Goal: Task Accomplishment & Management: Use online tool/utility

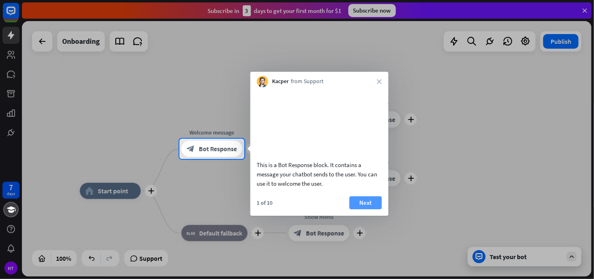
click at [365, 210] on button "Next" at bounding box center [366, 203] width 32 height 13
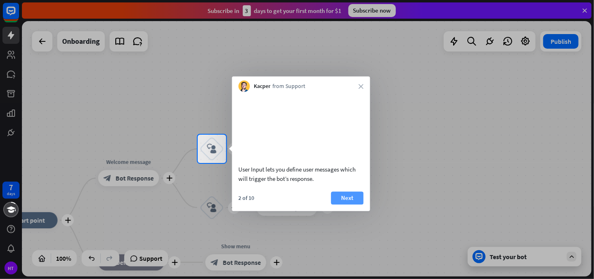
click at [346, 205] on button "Next" at bounding box center [347, 198] width 32 height 13
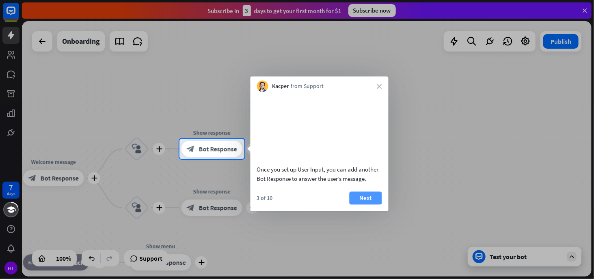
click at [360, 205] on button "Next" at bounding box center [366, 198] width 32 height 13
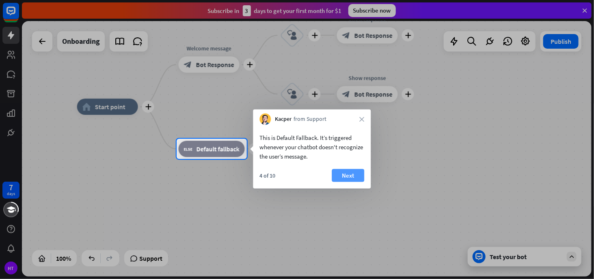
click at [341, 175] on button "Next" at bounding box center [348, 175] width 32 height 13
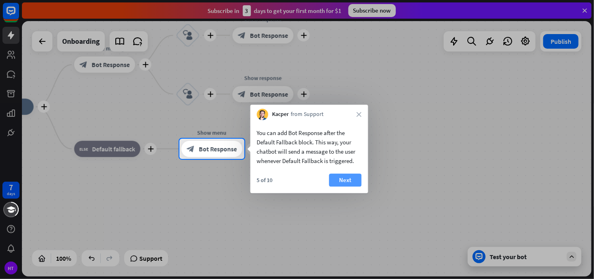
click at [335, 179] on button "Next" at bounding box center [345, 180] width 32 height 13
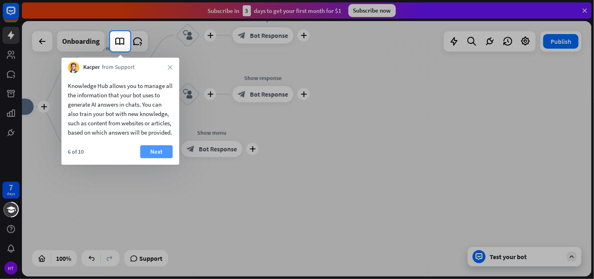
click at [159, 158] on button "Next" at bounding box center [156, 151] width 32 height 13
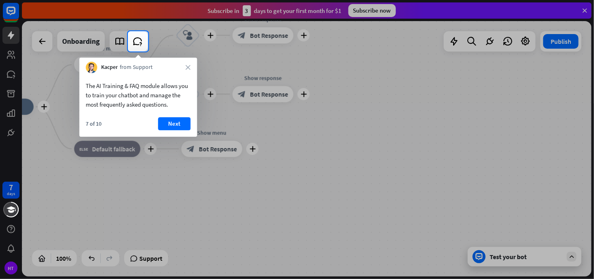
click at [168, 131] on div "7 of 10 Next" at bounding box center [138, 126] width 118 height 19
click at [168, 125] on button "Next" at bounding box center [174, 123] width 32 height 13
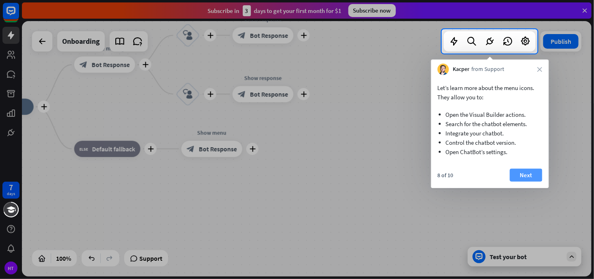
click at [527, 175] on button "Next" at bounding box center [526, 175] width 32 height 13
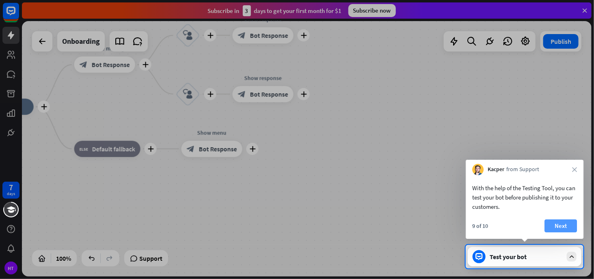
click at [551, 227] on button "Next" at bounding box center [561, 226] width 32 height 13
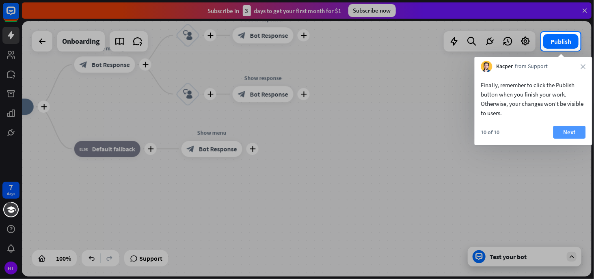
click at [568, 134] on button "Next" at bounding box center [569, 132] width 32 height 13
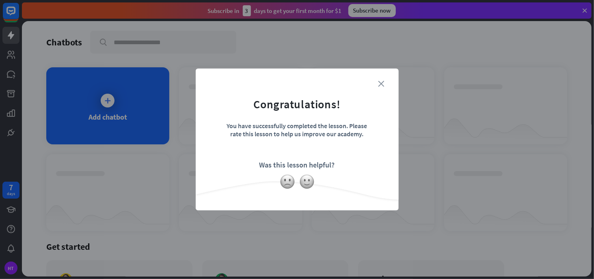
click at [379, 86] on icon "close" at bounding box center [381, 84] width 6 height 6
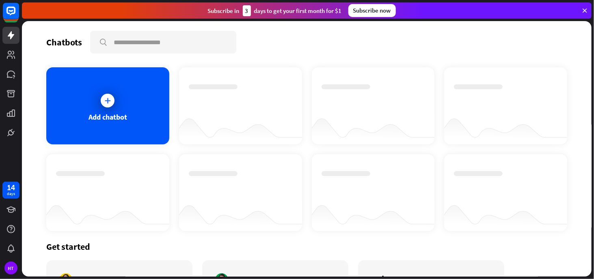
click at [94, 111] on div "Add chatbot" at bounding box center [107, 105] width 123 height 77
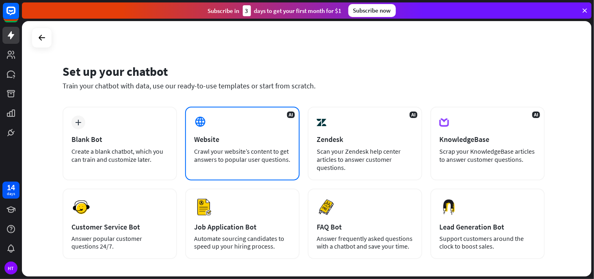
click at [238, 138] on div "Website" at bounding box center [242, 139] width 97 height 9
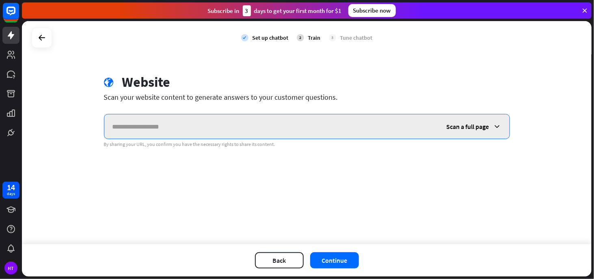
paste input "**********"
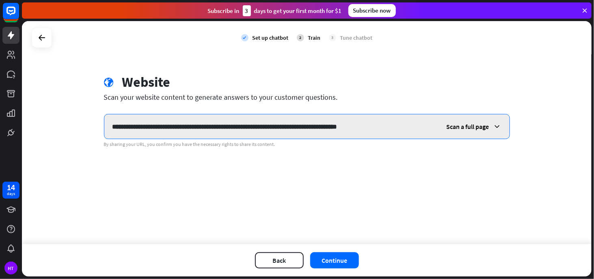
type input "**********"
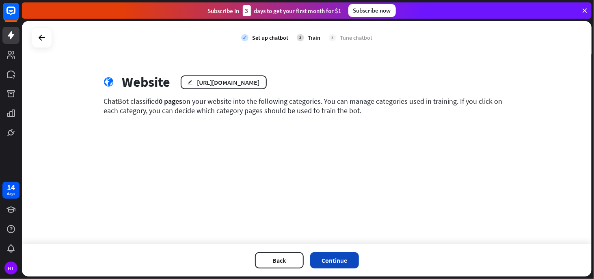
click at [342, 262] on button "Continue" at bounding box center [334, 261] width 49 height 16
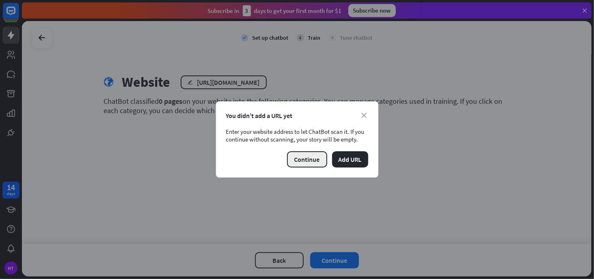
click at [307, 160] on button "Continue" at bounding box center [307, 159] width 40 height 16
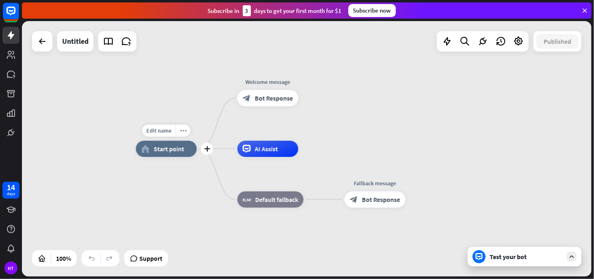
click at [178, 152] on span "Start point" at bounding box center [169, 149] width 30 height 8
click at [257, 157] on div "Edit name more_horiz plus AI Assist" at bounding box center [268, 149] width 61 height 16
click at [285, 156] on div "AI Assist" at bounding box center [268, 149] width 61 height 16
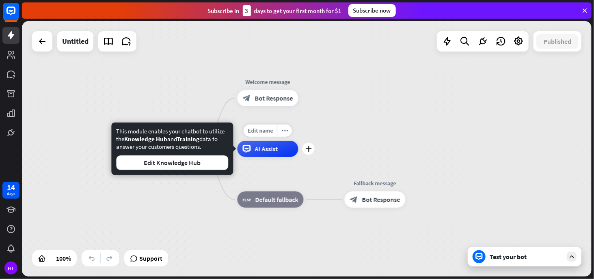
click at [283, 150] on div "AI Assist" at bounding box center [268, 149] width 61 height 16
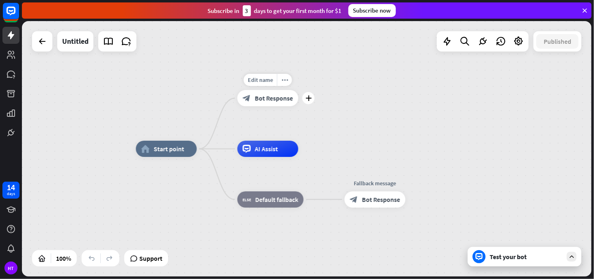
click at [273, 98] on span "Bot Response" at bounding box center [274, 98] width 38 height 8
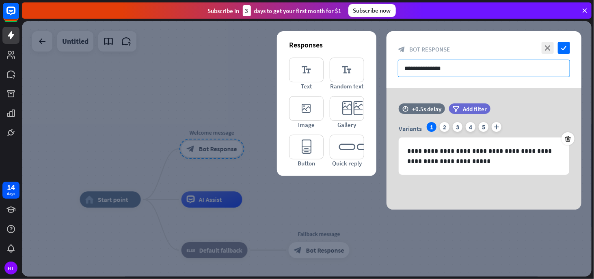
click at [473, 69] on input "**********" at bounding box center [484, 68] width 172 height 17
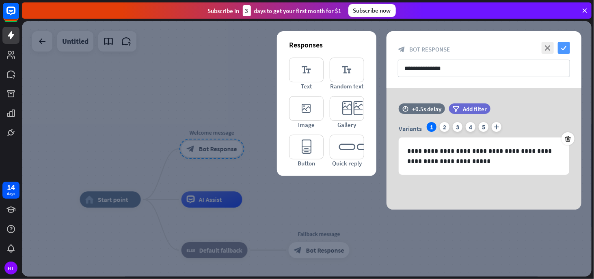
click at [564, 48] on icon "check" at bounding box center [564, 48] width 12 height 12
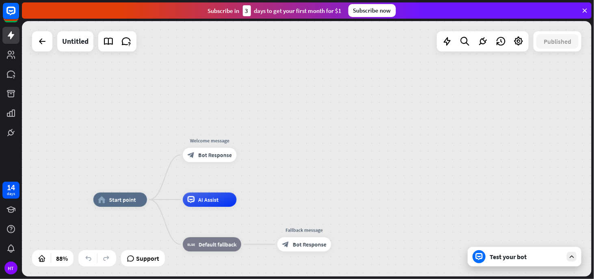
click at [493, 254] on div "Test your bot" at bounding box center [526, 257] width 73 height 8
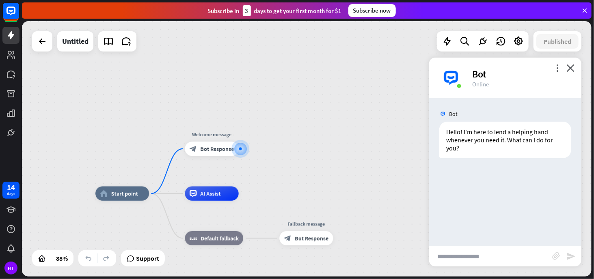
click at [482, 261] on input "text" at bounding box center [490, 256] width 123 height 20
type input "*****"
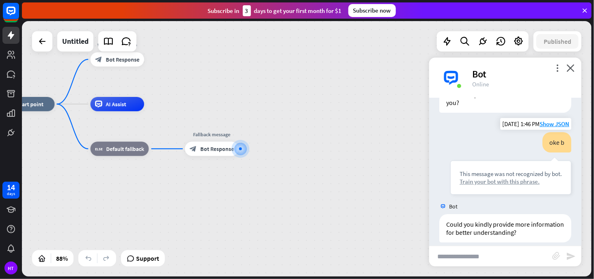
scroll to position [54, 0]
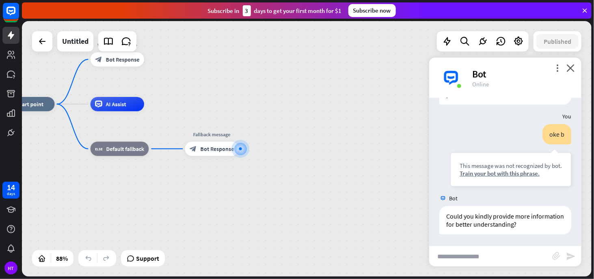
click at [573, 74] on div "more_vert close Bot Online" at bounding box center [505, 78] width 152 height 41
click at [573, 71] on icon "close" at bounding box center [570, 68] width 8 height 8
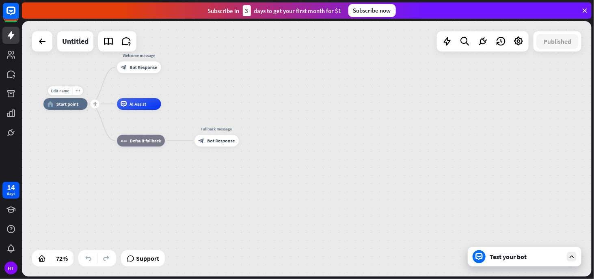
click at [77, 106] on span "Start point" at bounding box center [67, 104] width 22 height 6
click at [63, 93] on span "Edit name" at bounding box center [60, 90] width 18 height 5
click at [95, 106] on icon "plus" at bounding box center [95, 104] width 4 height 4
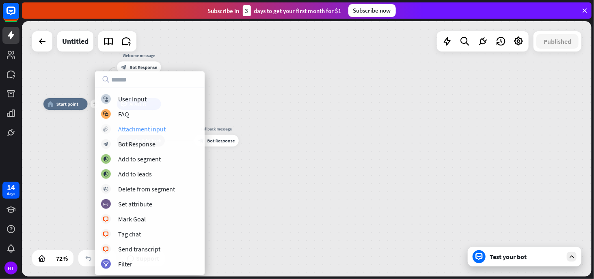
click at [133, 127] on div "Attachment input" at bounding box center [142, 129] width 48 height 8
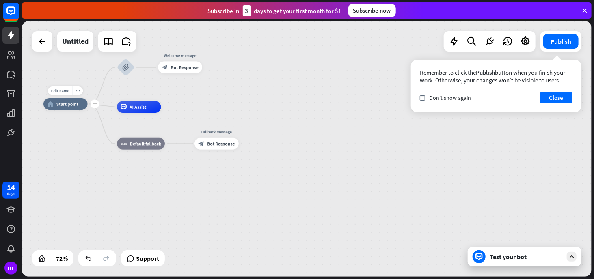
click at [88, 110] on div "Edit name more_horiz plus home_2 Start point" at bounding box center [65, 104] width 44 height 12
